Goal: Contribute content

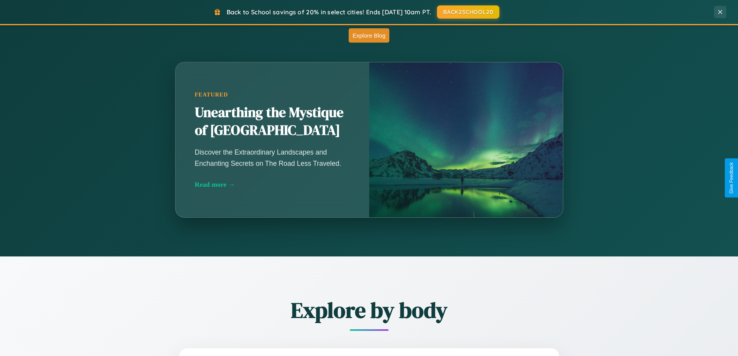
scroll to position [682, 0]
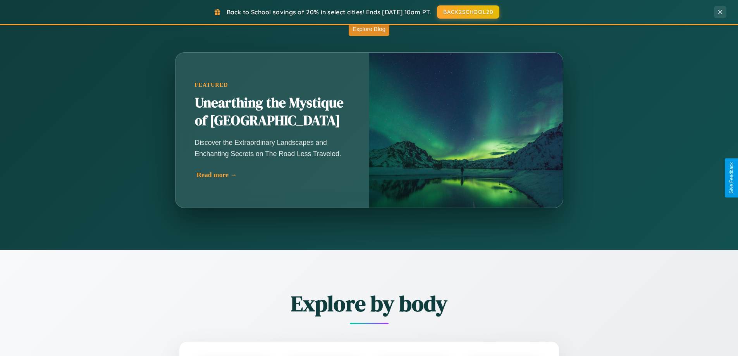
click at [273, 175] on div "Read more →" at bounding box center [274, 175] width 155 height 8
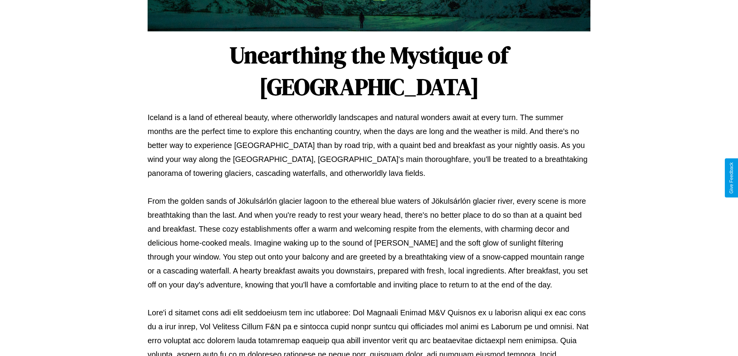
scroll to position [251, 0]
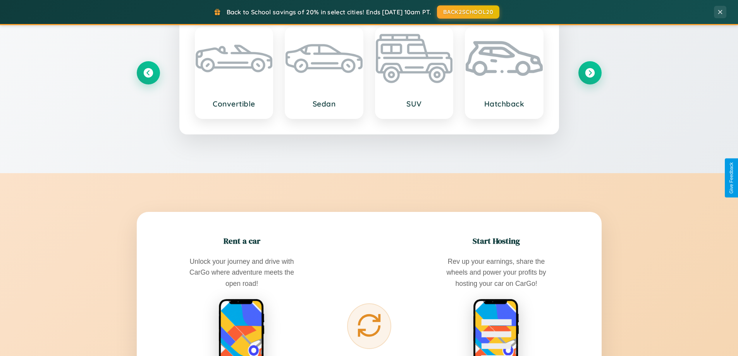
scroll to position [1245, 0]
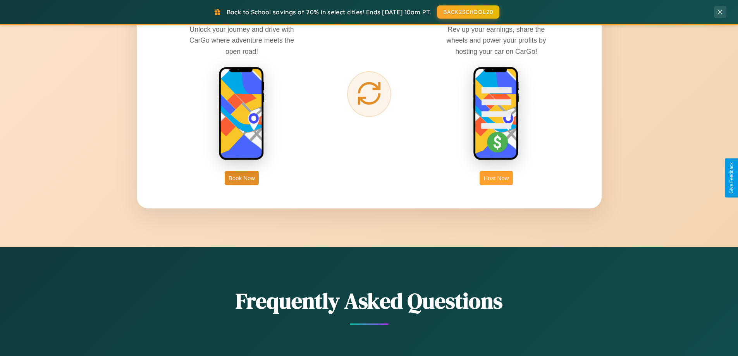
click at [496, 178] on button "Host Now" at bounding box center [496, 178] width 33 height 14
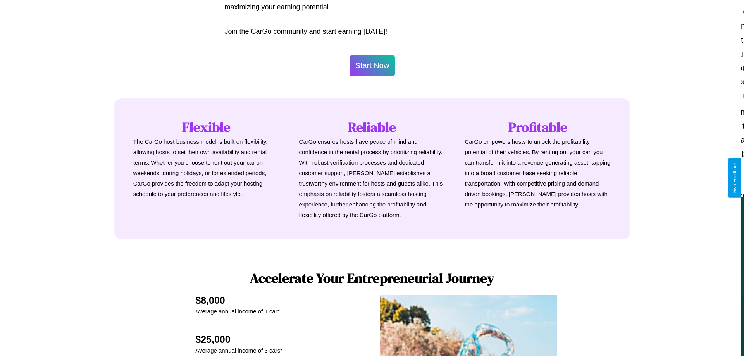
scroll to position [374, 0]
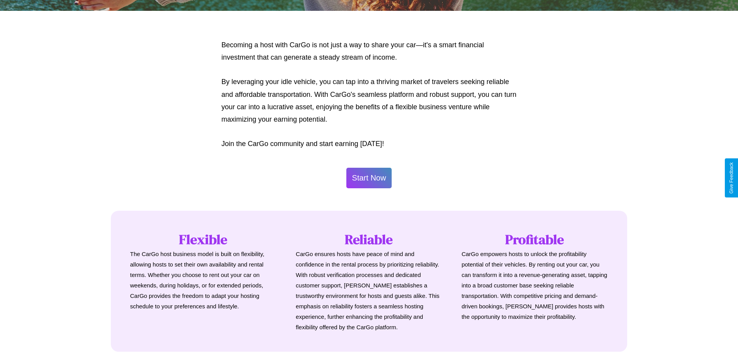
click at [369, 178] on button "Start Now" at bounding box center [369, 178] width 46 height 21
